Goal: Task Accomplishment & Management: Use online tool/utility

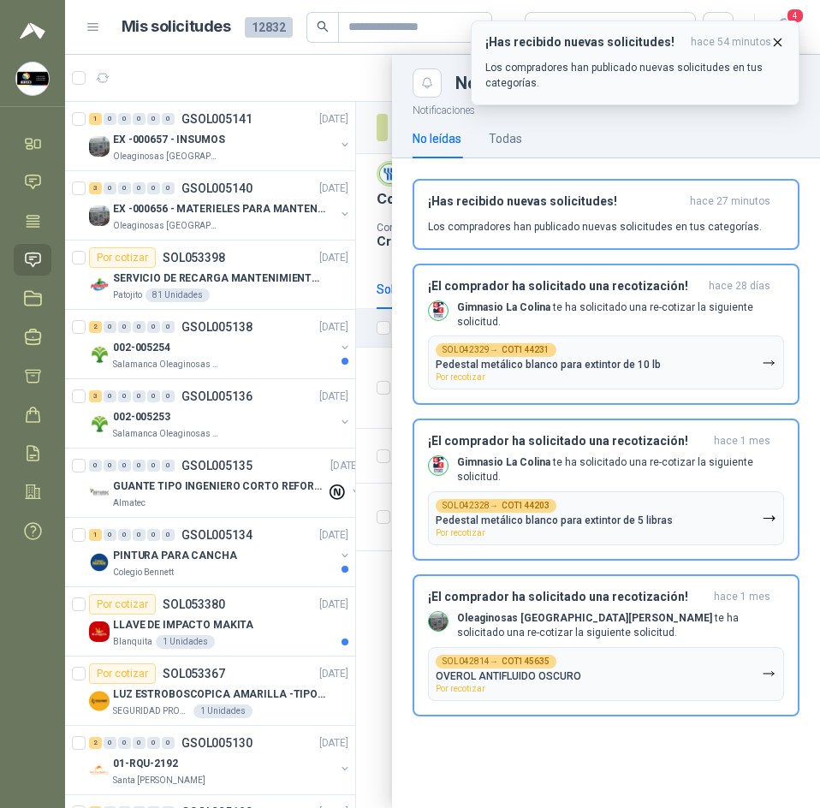
scroll to position [685, 0]
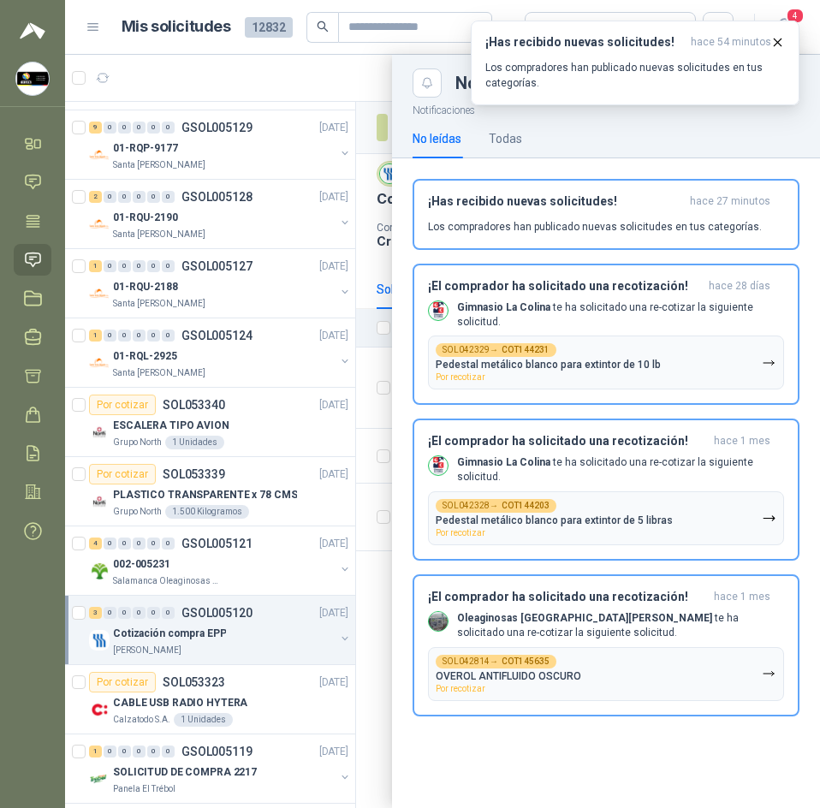
drag, startPoint x: 304, startPoint y: 67, endPoint x: 158, endPoint y: 16, distance: 154.1
click at [299, 65] on div at bounding box center [442, 432] width 755 height 754
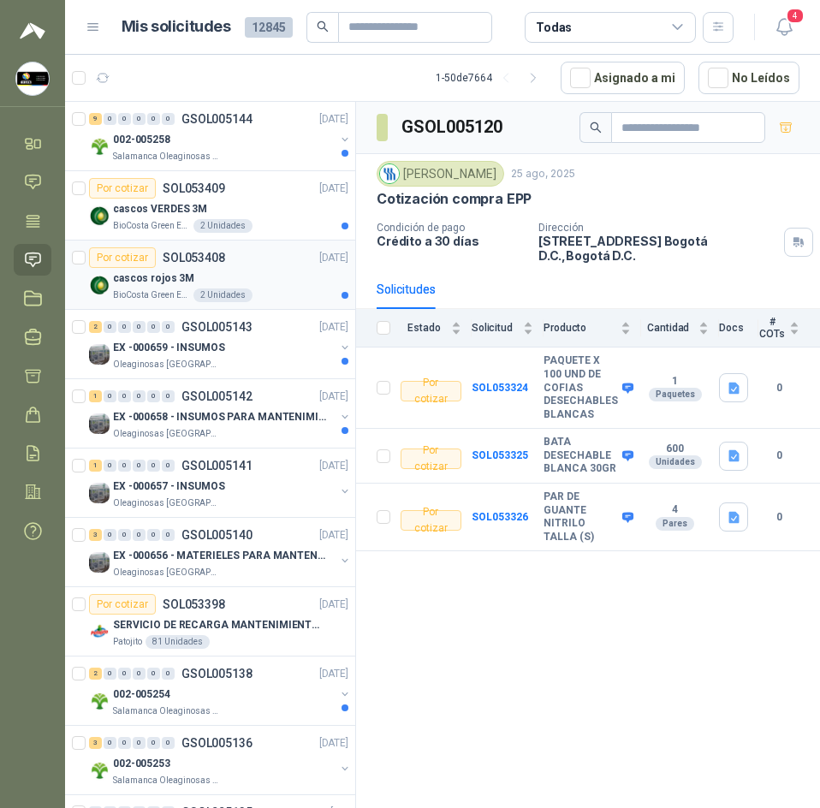
click at [270, 272] on div "cascos rojos 3M" at bounding box center [230, 278] width 235 height 21
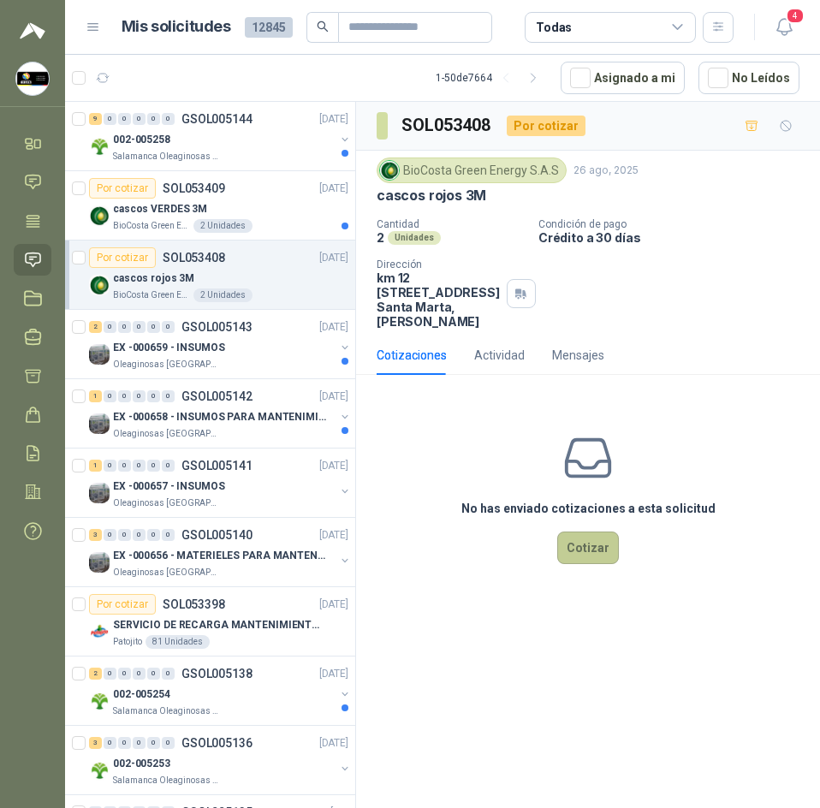
click at [582, 556] on button "Cotizar" at bounding box center [588, 548] width 62 height 33
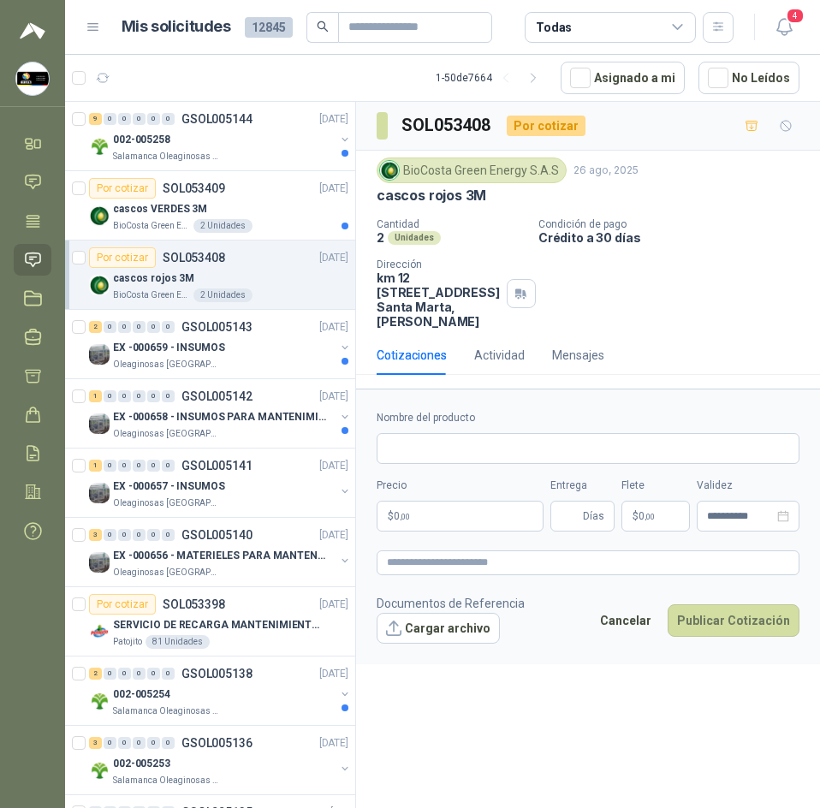
click at [418, 200] on p "cascos rojos 3M" at bounding box center [432, 196] width 110 height 18
click at [211, 205] on div "cascos VERDES 3M" at bounding box center [230, 209] width 235 height 21
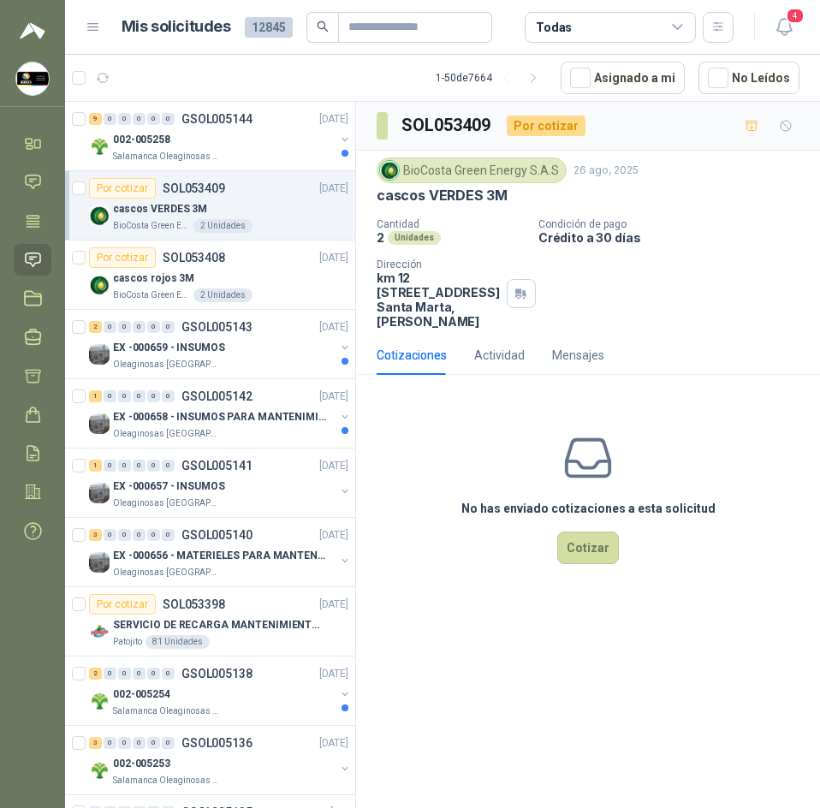
click at [203, 81] on article "1 - 50 de 7664 Asignado a mi No Leídos" at bounding box center [442, 78] width 755 height 46
click at [222, 147] on div "002-005258" at bounding box center [224, 139] width 222 height 21
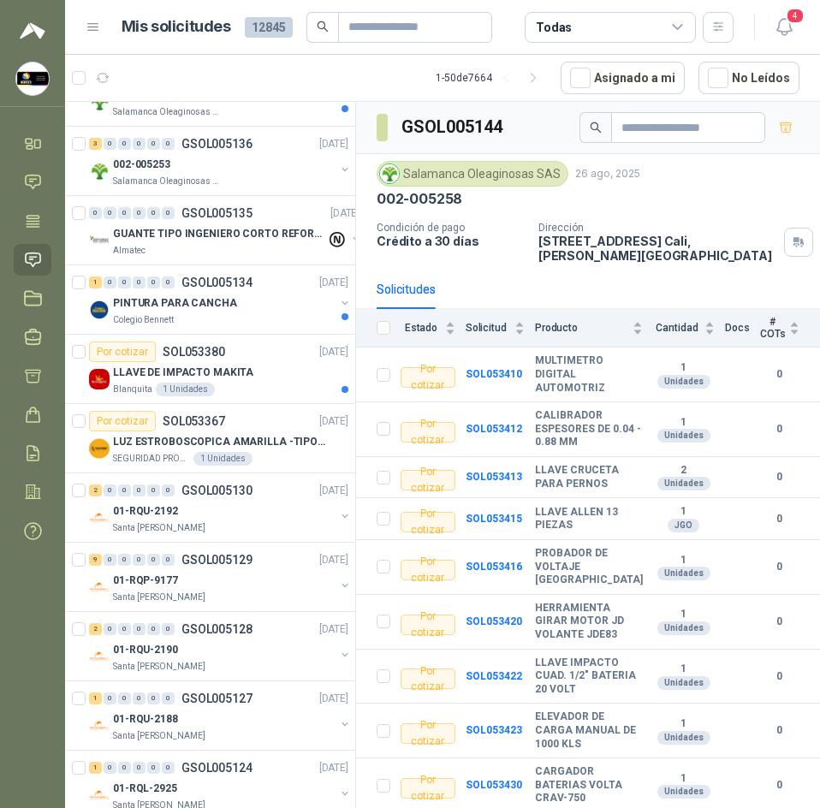
scroll to position [171, 0]
